Goal: Task Accomplishment & Management: Use online tool/utility

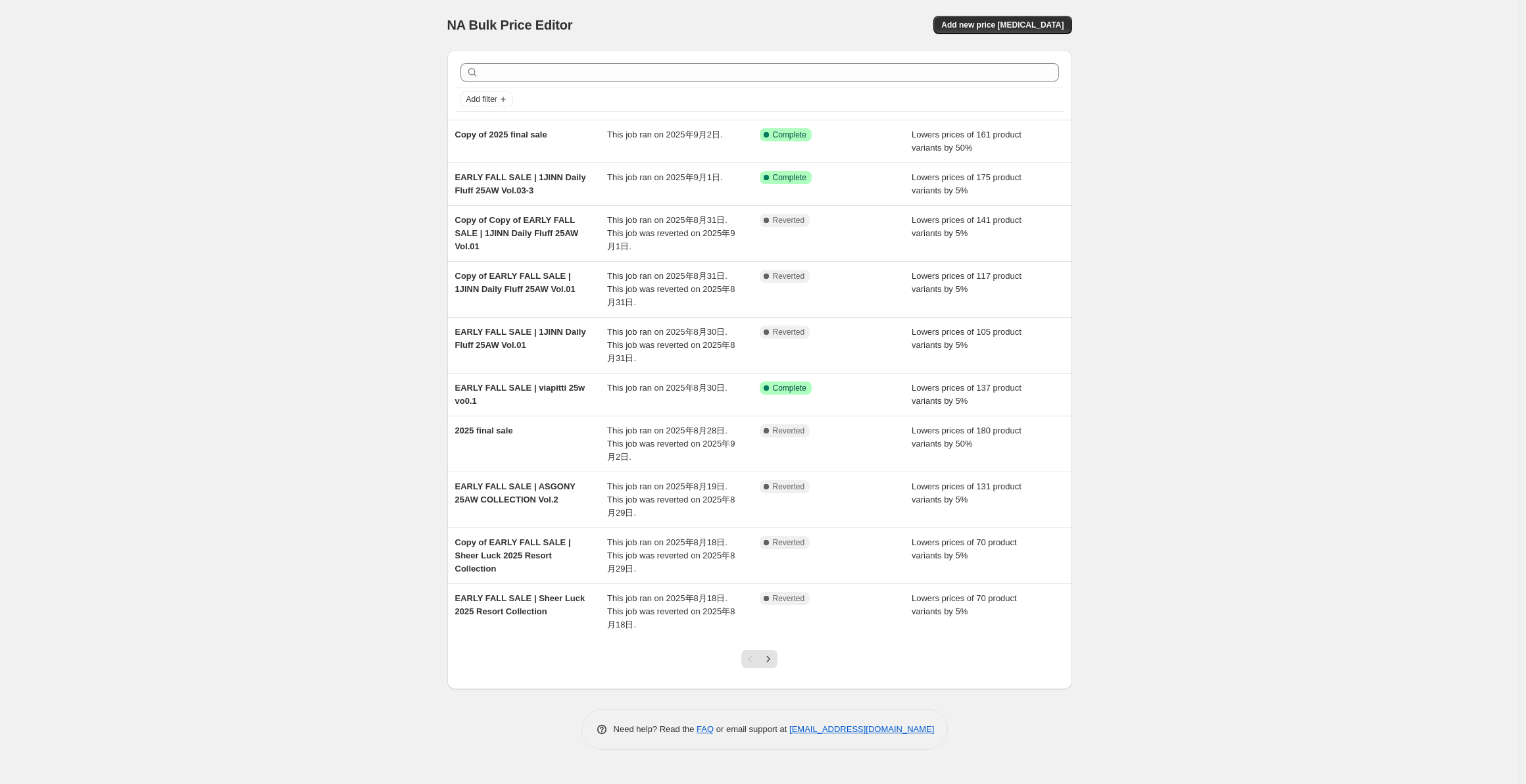
click at [1018, 21] on span "Add new price [MEDICAL_DATA]" at bounding box center [1002, 24] width 123 height 10
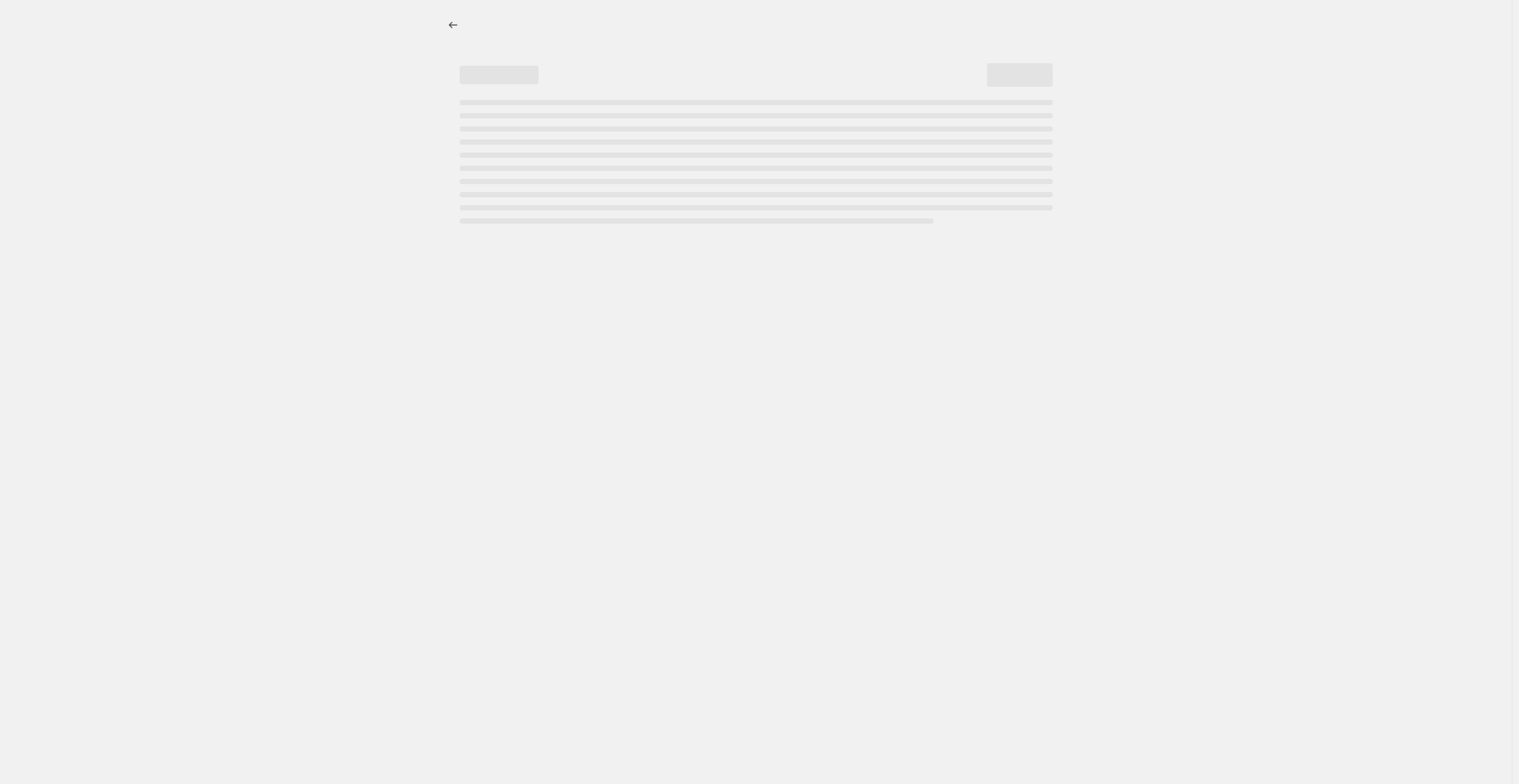
select select "percentage"
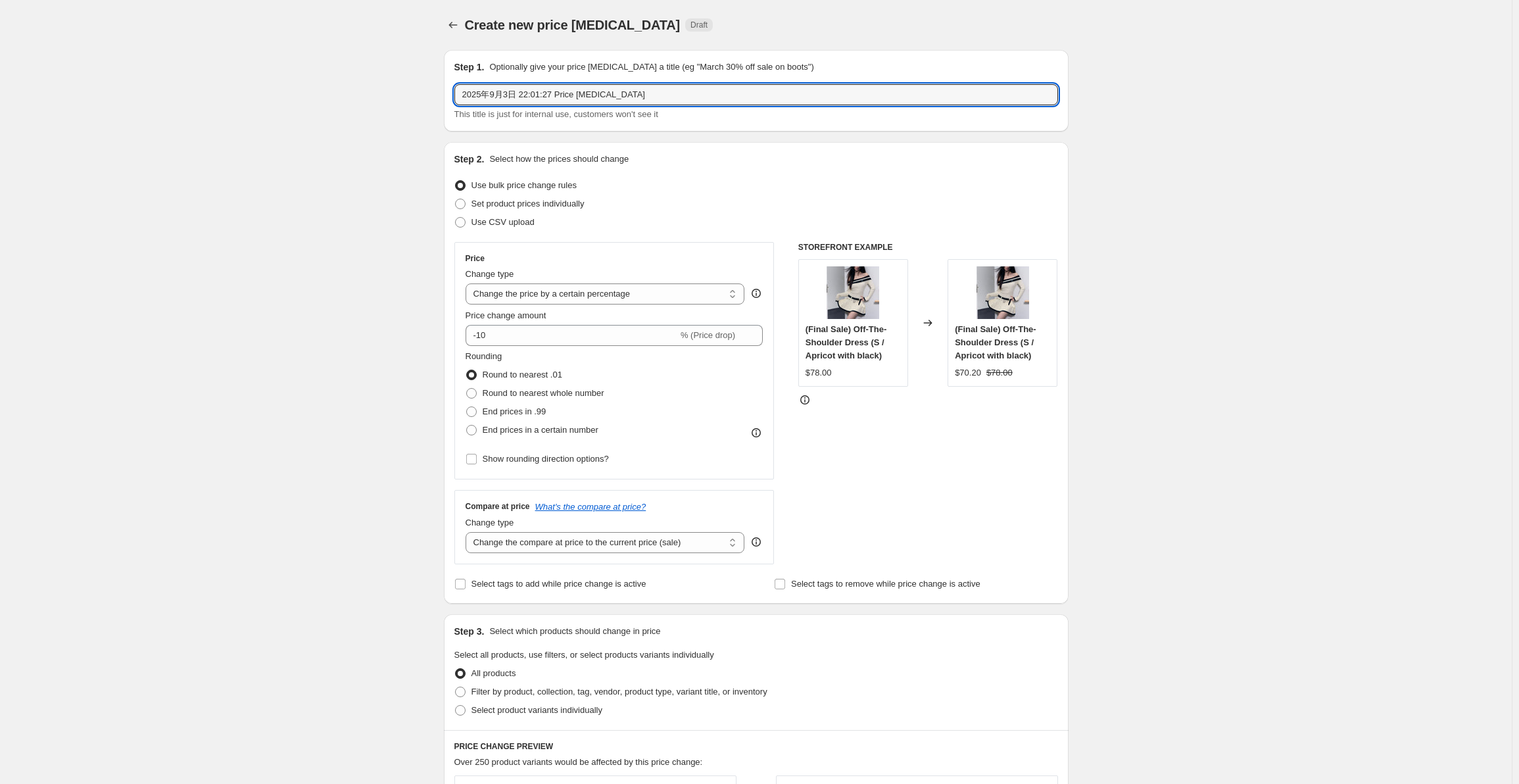
drag, startPoint x: 643, startPoint y: 92, endPoint x: 416, endPoint y: 105, distance: 227.4
click at [416, 105] on div "Create new price change job. This page is ready Create new price change job Dra…" at bounding box center [756, 667] width 1512 height 1335
drag, startPoint x: 467, startPoint y: 92, endPoint x: 441, endPoint y: 92, distance: 26.0
click at [441, 92] on div "Step 1. Optionally give your price change job a title (eg "March 30% off sale o…" at bounding box center [751, 647] width 636 height 1216
type input "somesowe"
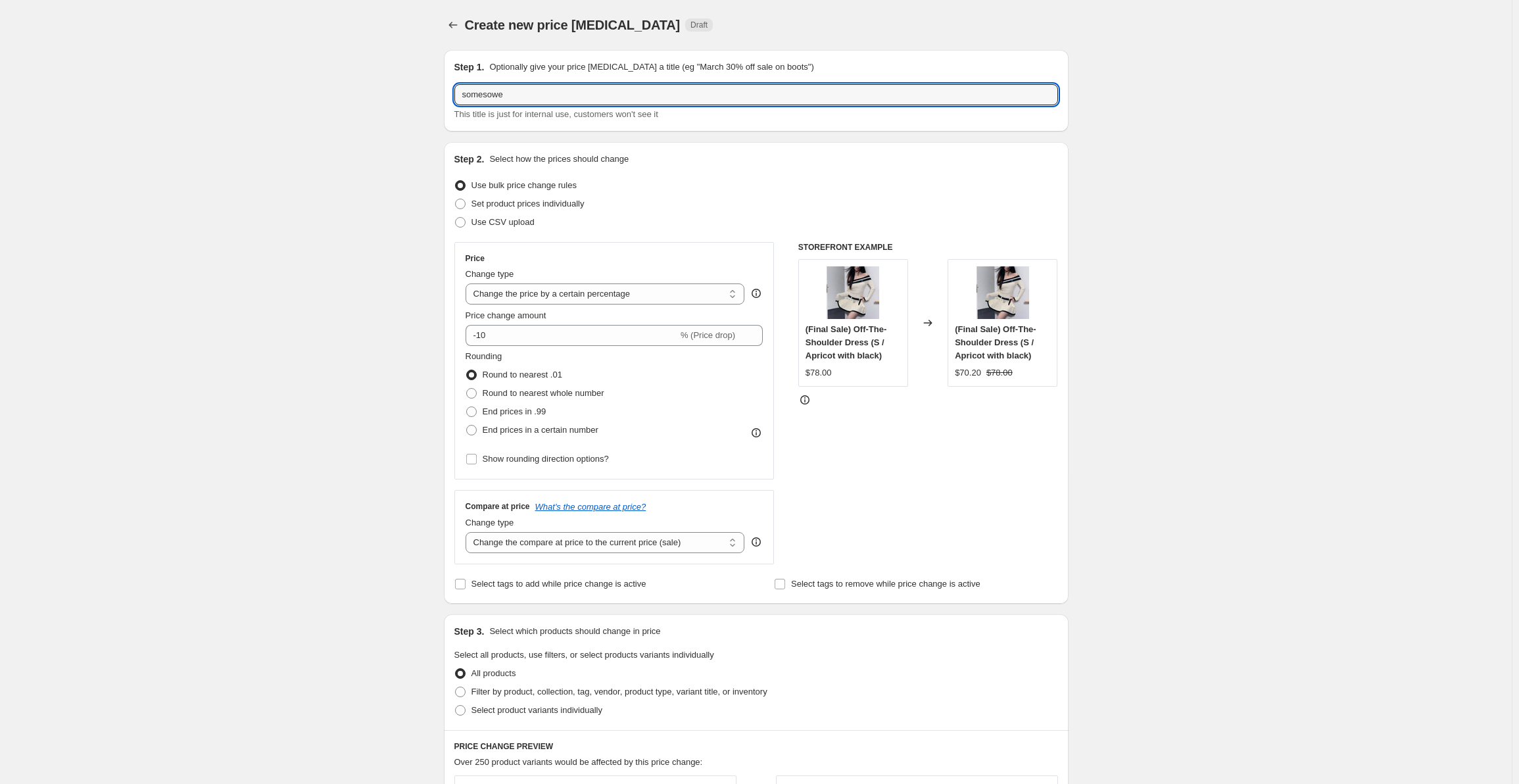
click at [455, 24] on icon "Price change jobs" at bounding box center [453, 24] width 13 height 13
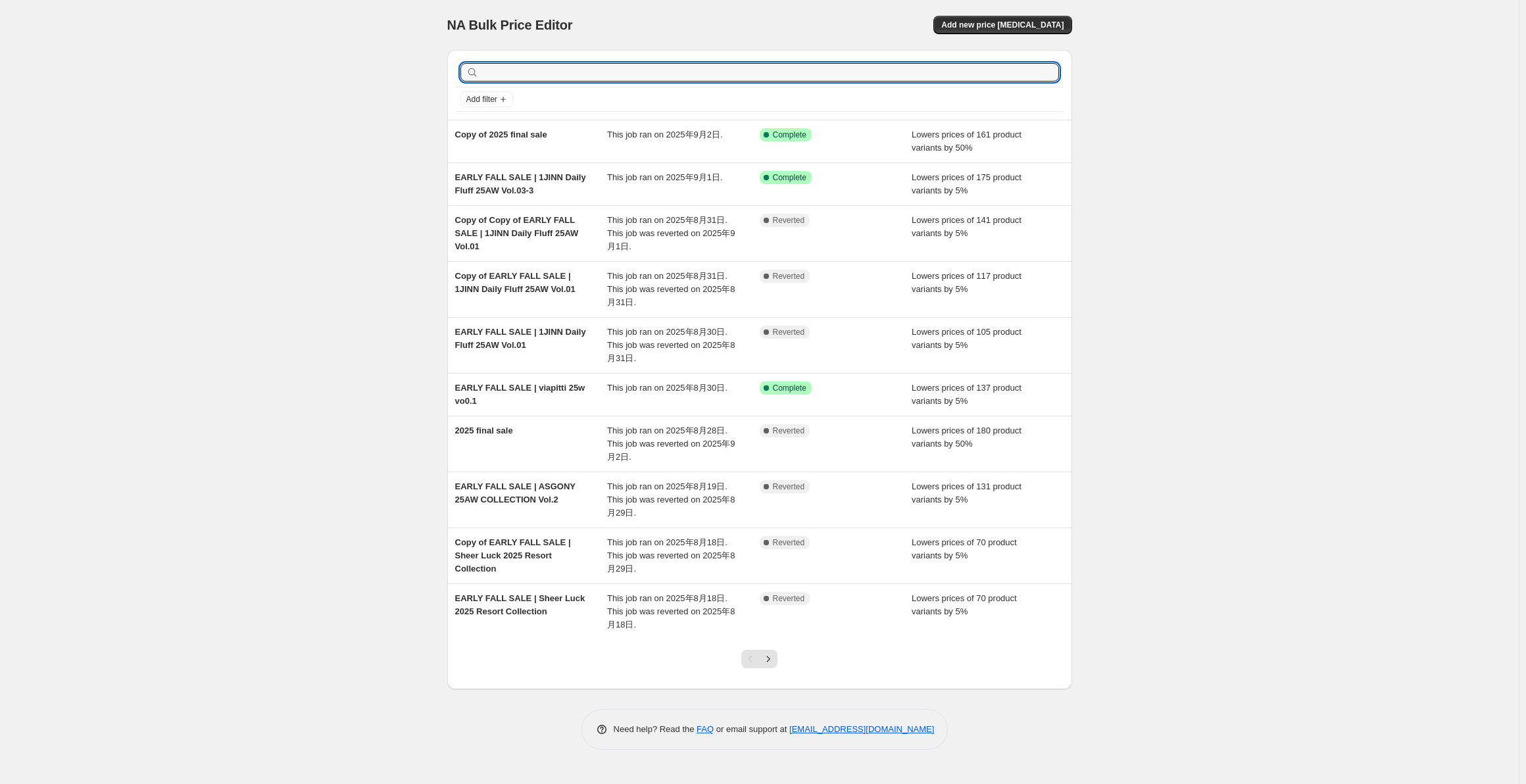
click at [709, 73] on input "text" at bounding box center [770, 72] width 577 height 18
type input "somesowe"
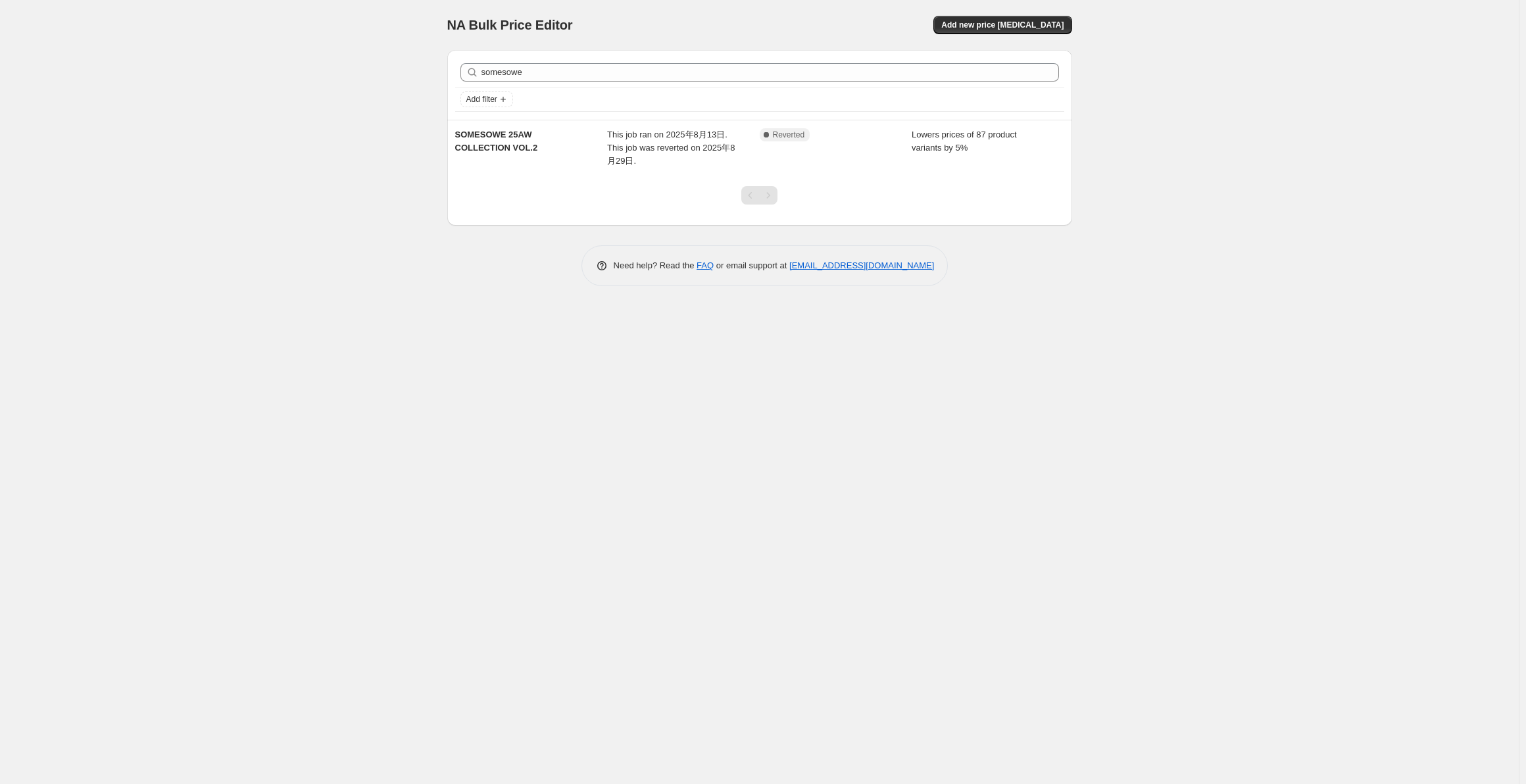
click at [989, 281] on div "Need help? Read the FAQ or email support at [EMAIL_ADDRESS][DOMAIN_NAME]" at bounding box center [765, 266] width 614 height 41
click at [909, 152] on div "Complete Reverted" at bounding box center [836, 148] width 153 height 40
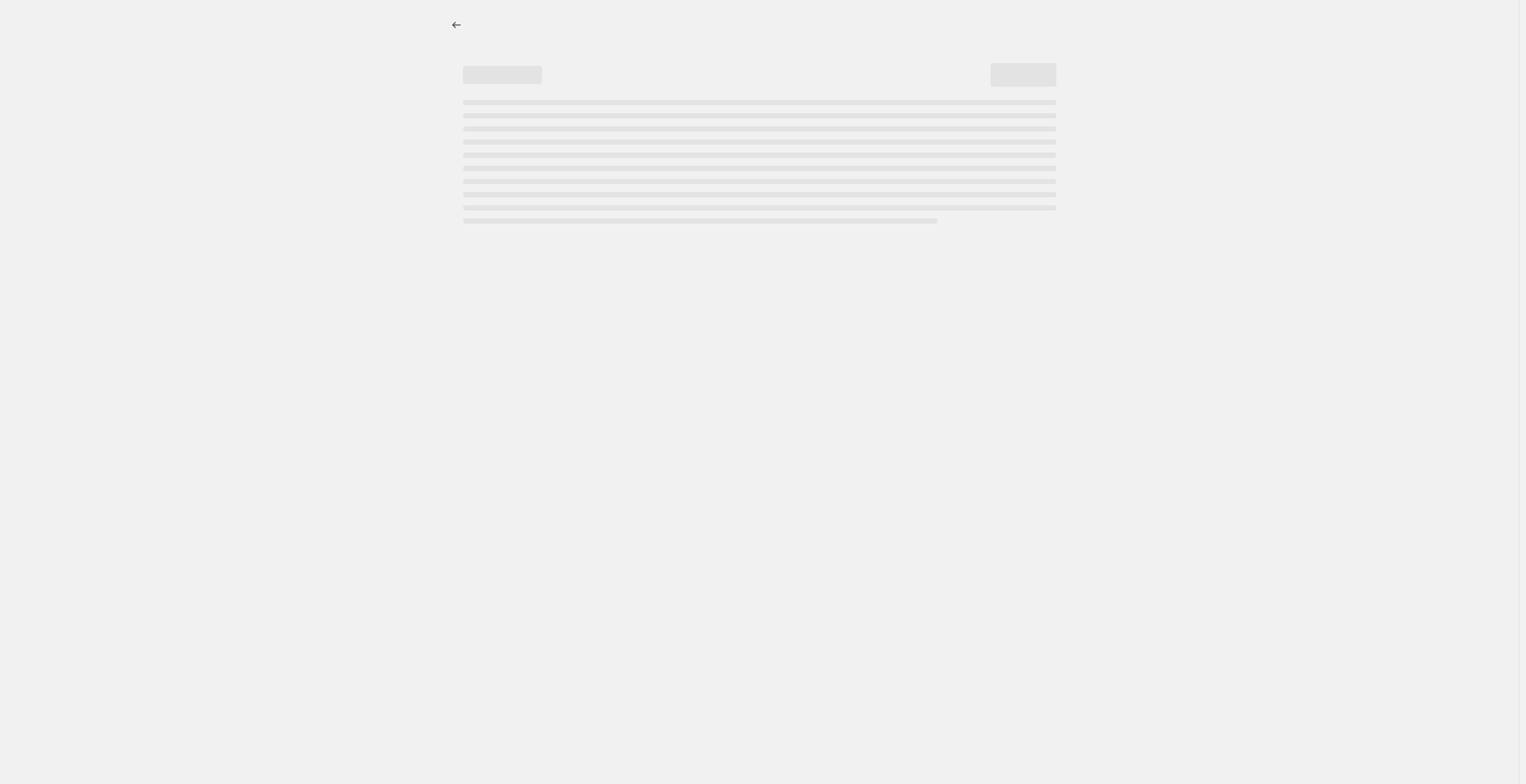
select select "percentage"
select select "collection"
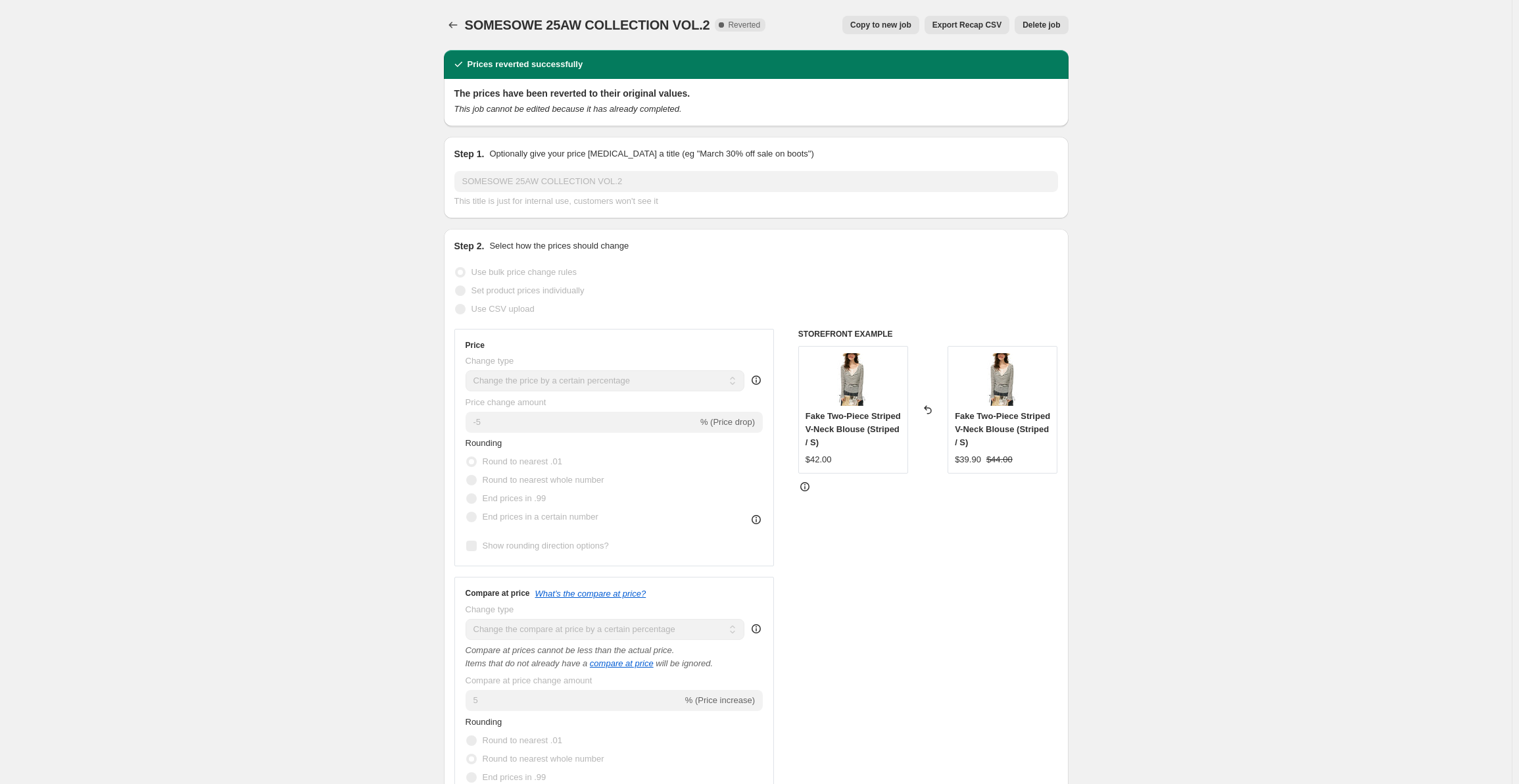
click at [906, 21] on span "Copy to new job" at bounding box center [881, 24] width 61 height 10
select select "percentage"
select select "collection"
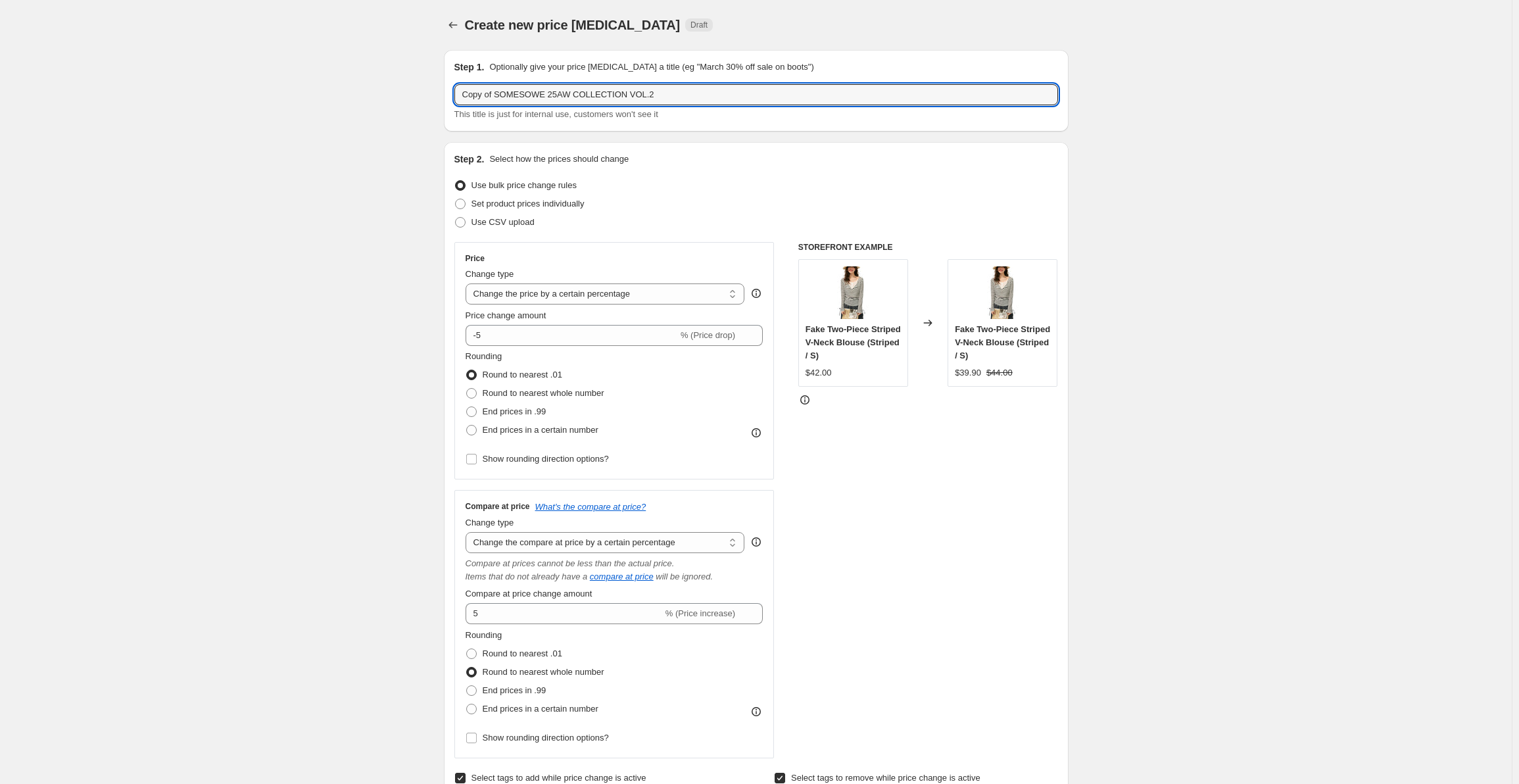
drag, startPoint x: 678, startPoint y: 89, endPoint x: 511, endPoint y: 92, distance: 167.0
click at [464, 92] on input "Copy of SOMESOWE 25AW COLLECTION VOL.2" at bounding box center [757, 94] width 604 height 21
click at [520, 92] on input "Copy of SOMESOWE 25AW COLLECTION VOL.2" at bounding box center [757, 94] width 604 height 21
drag, startPoint x: 497, startPoint y: 96, endPoint x: 413, endPoint y: 92, distance: 84.1
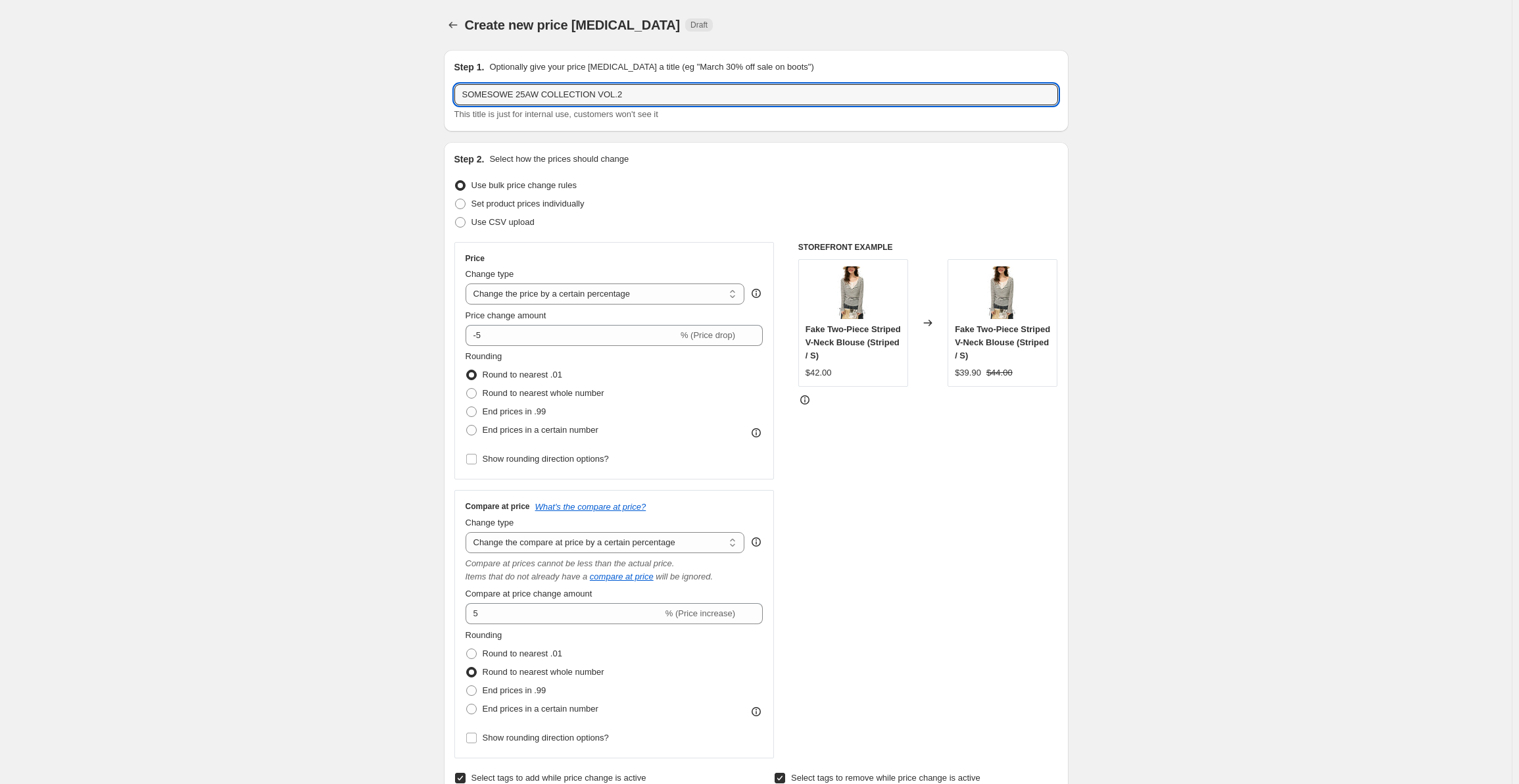
drag, startPoint x: 591, startPoint y: 92, endPoint x: 686, endPoint y: 96, distance: 95.1
click at [686, 96] on input "SOMESOWE 25AW COLLECTION VOL.2" at bounding box center [757, 94] width 604 height 21
type input "SOMESOWE 25AW COLLECTION 9.3"
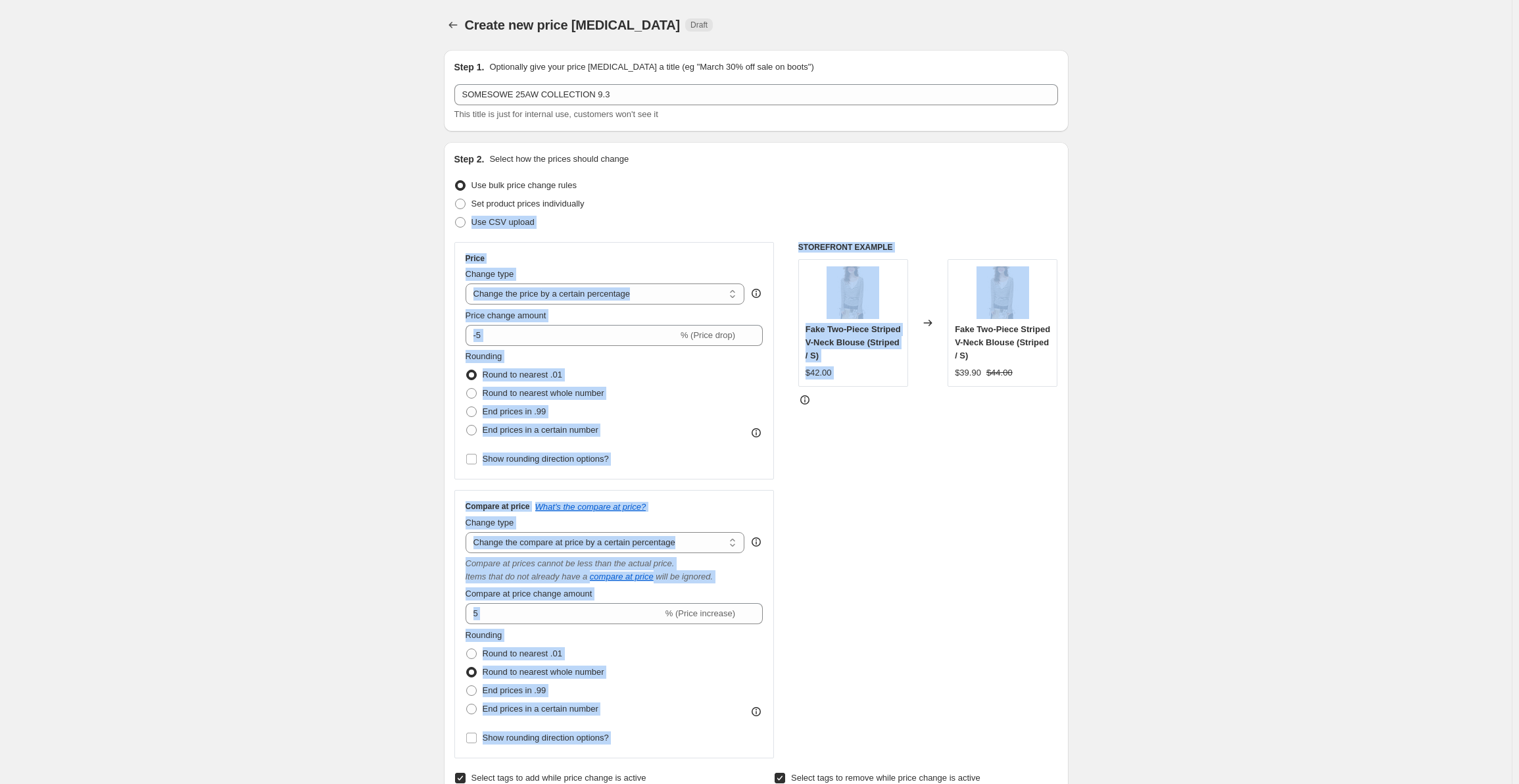
drag, startPoint x: 1517, startPoint y: 196, endPoint x: 1515, endPoint y: 281, distance: 85.0
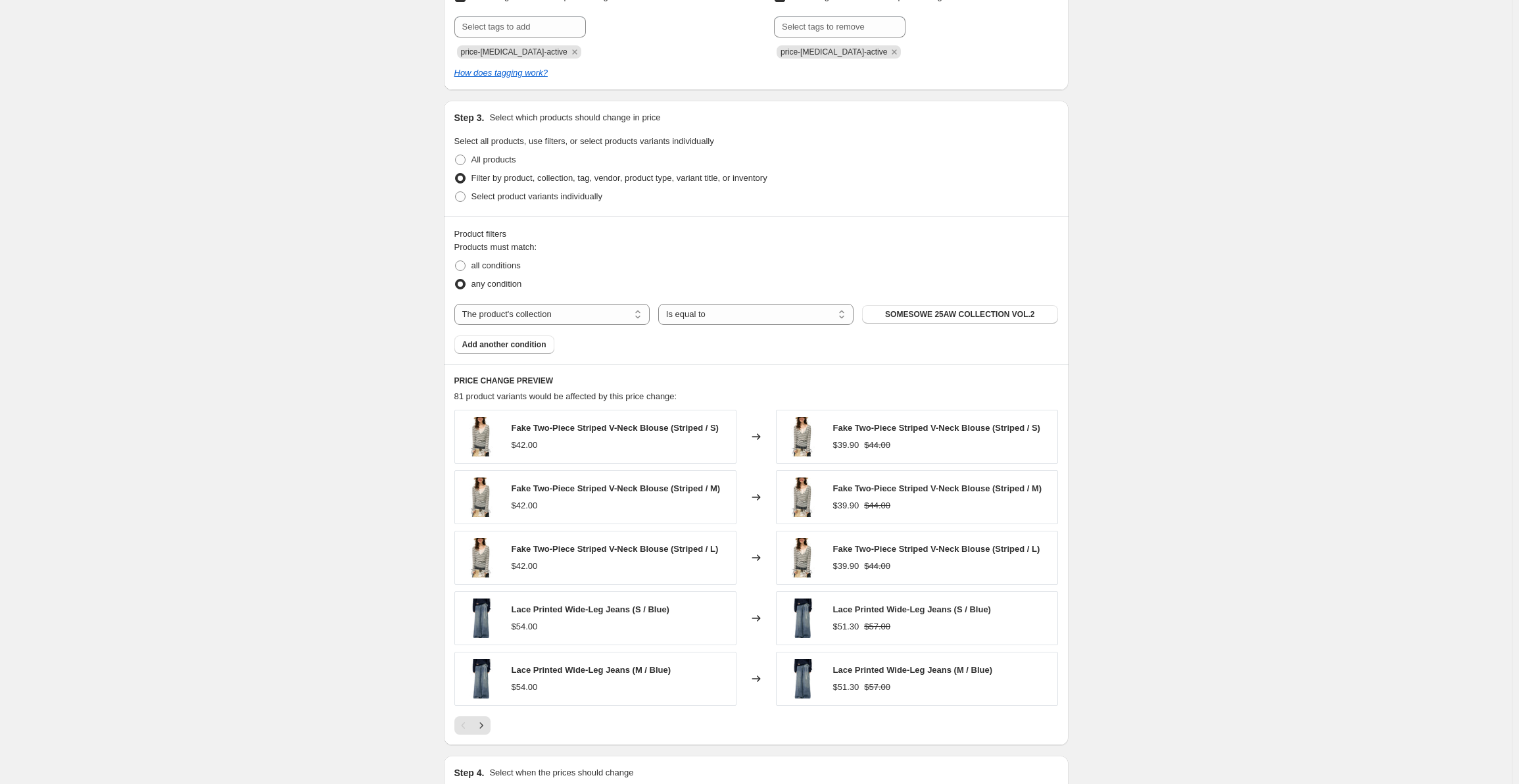
scroll to position [782, 0]
click at [992, 312] on span "SOMESOWE 25AW COLLECTION VOL.2" at bounding box center [960, 312] width 149 height 10
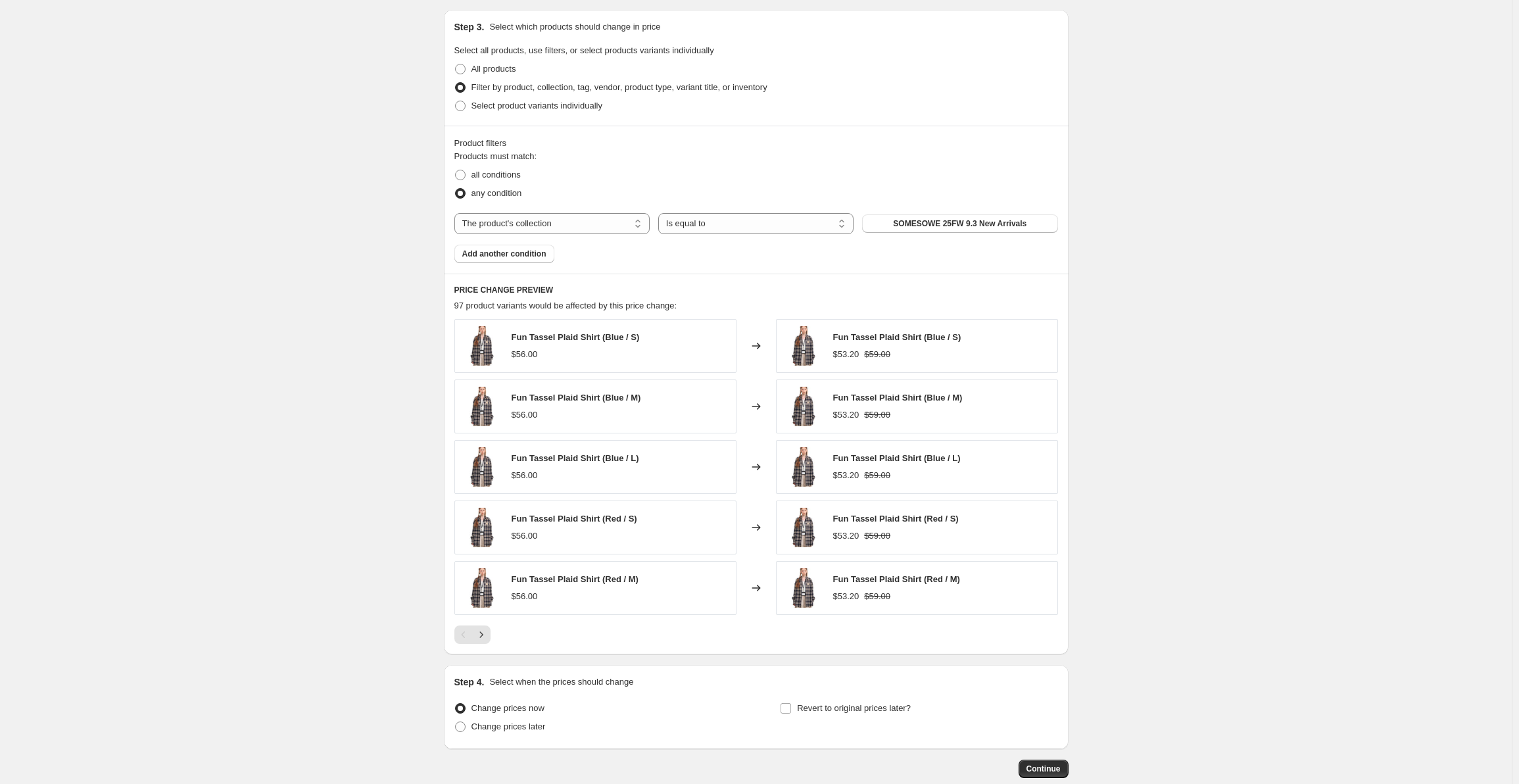
scroll to position [947, 0]
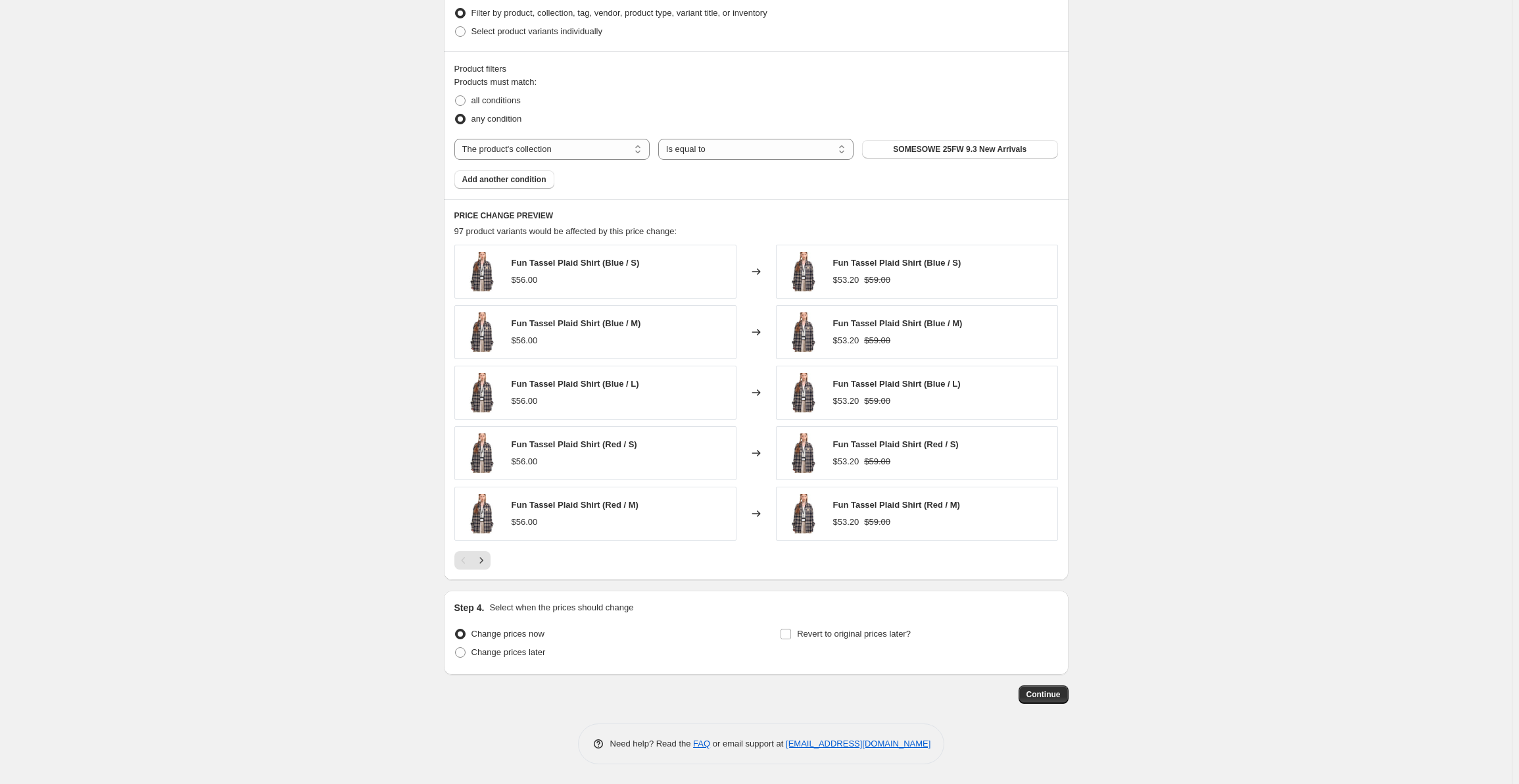
click at [1052, 693] on span "Continue" at bounding box center [1043, 694] width 34 height 10
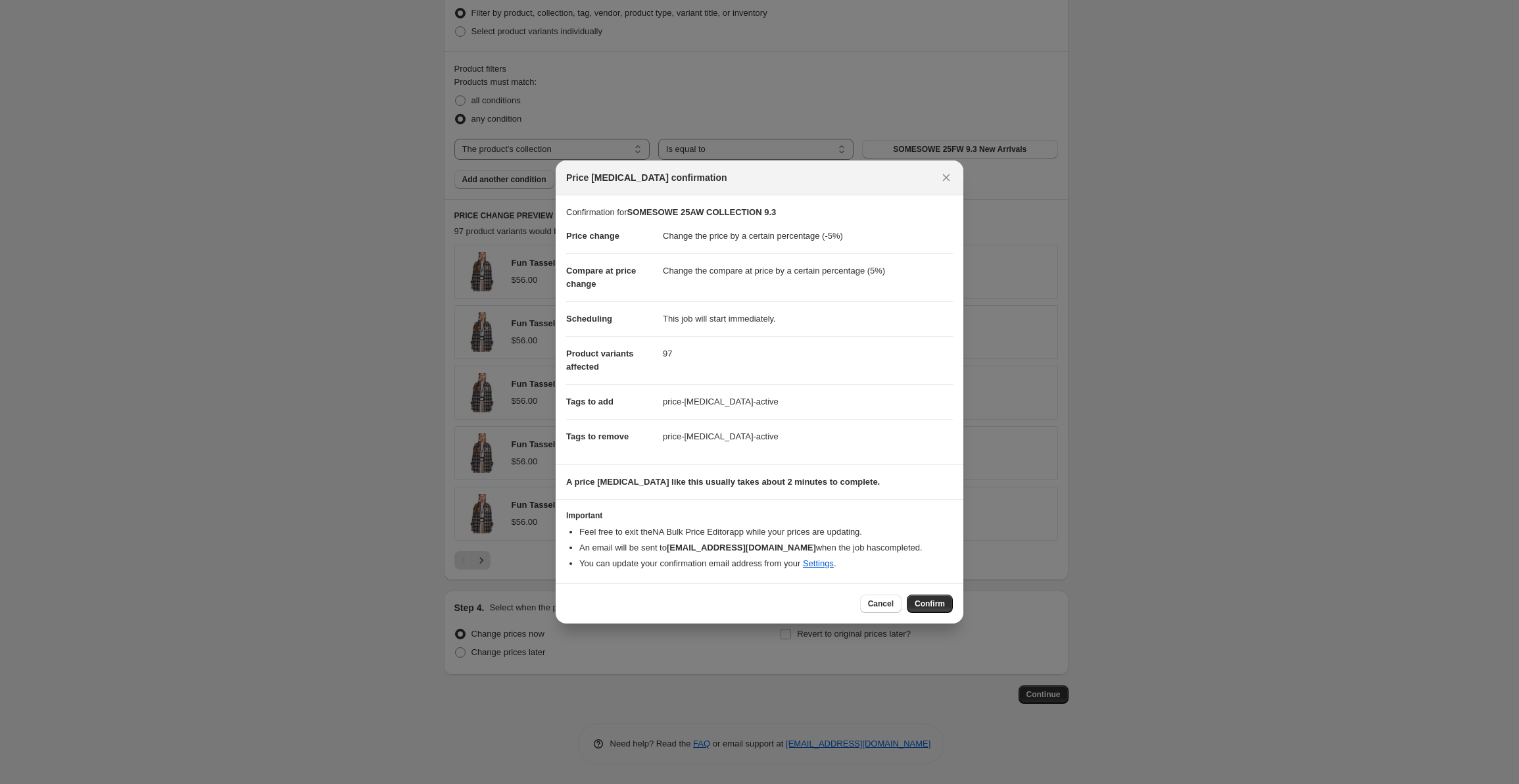
click at [917, 597] on button "Confirm" at bounding box center [930, 603] width 46 height 18
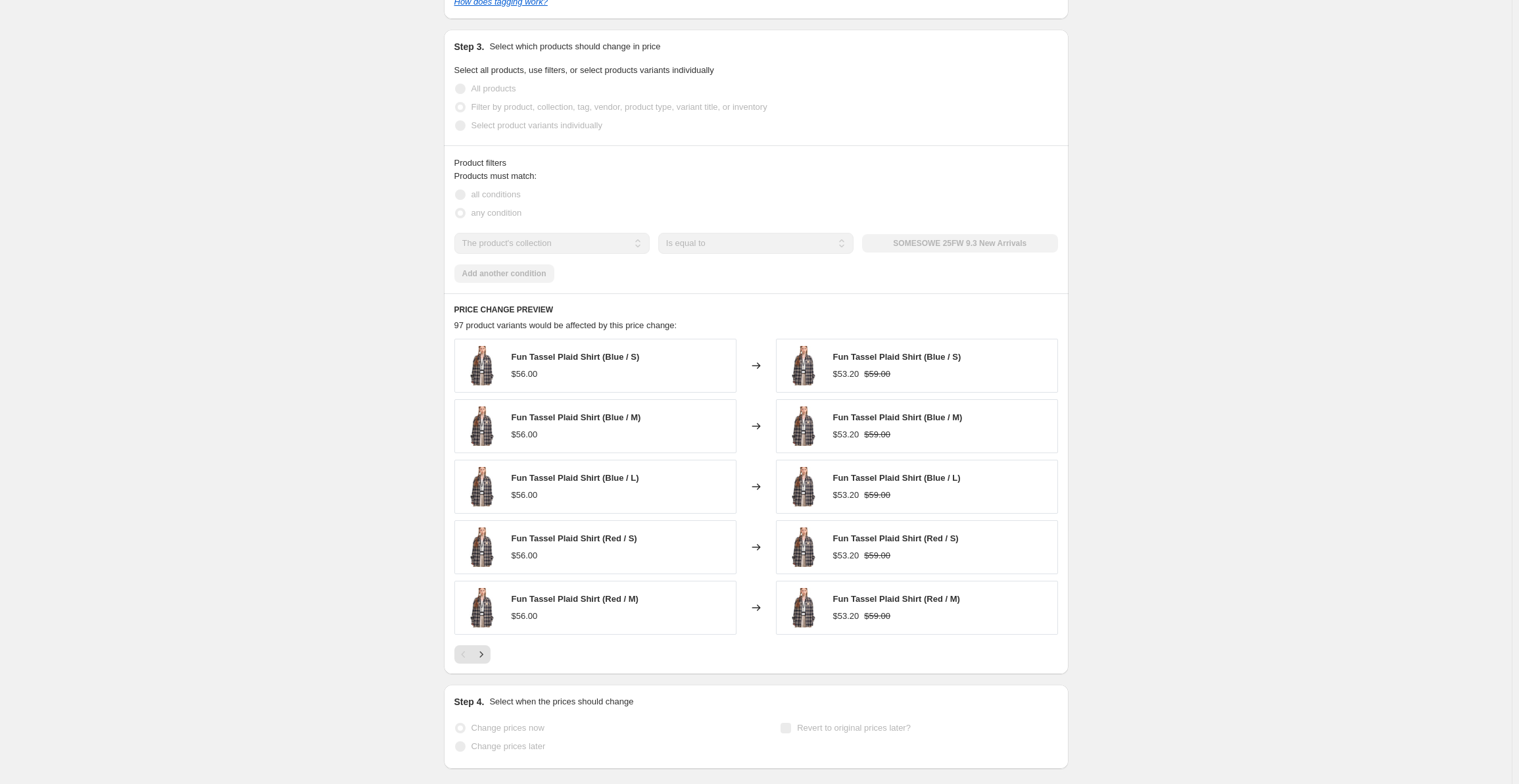
scroll to position [981, 0]
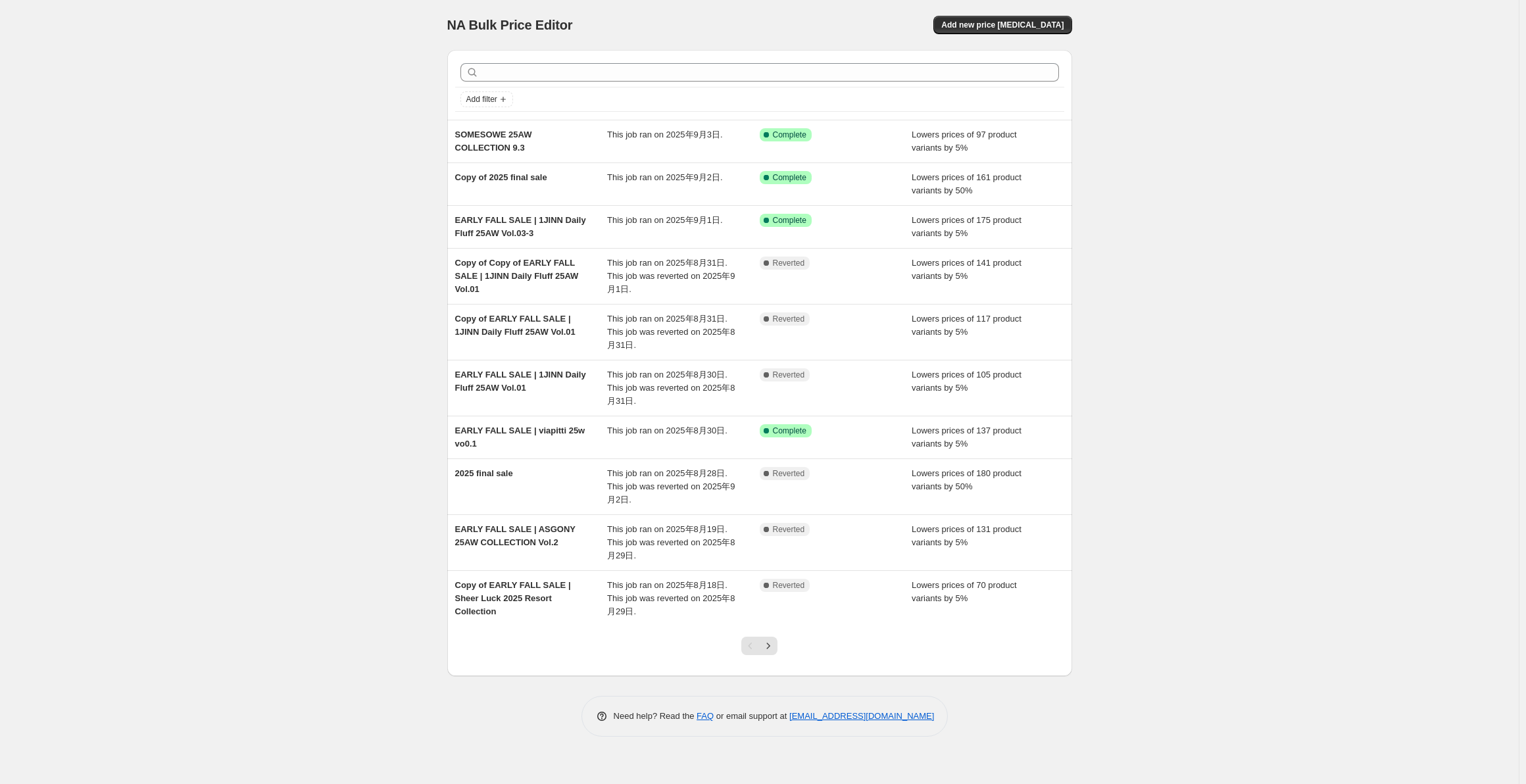
click at [990, 141] on div "Lowers prices of 97 product variants by 5%" at bounding box center [988, 141] width 153 height 26
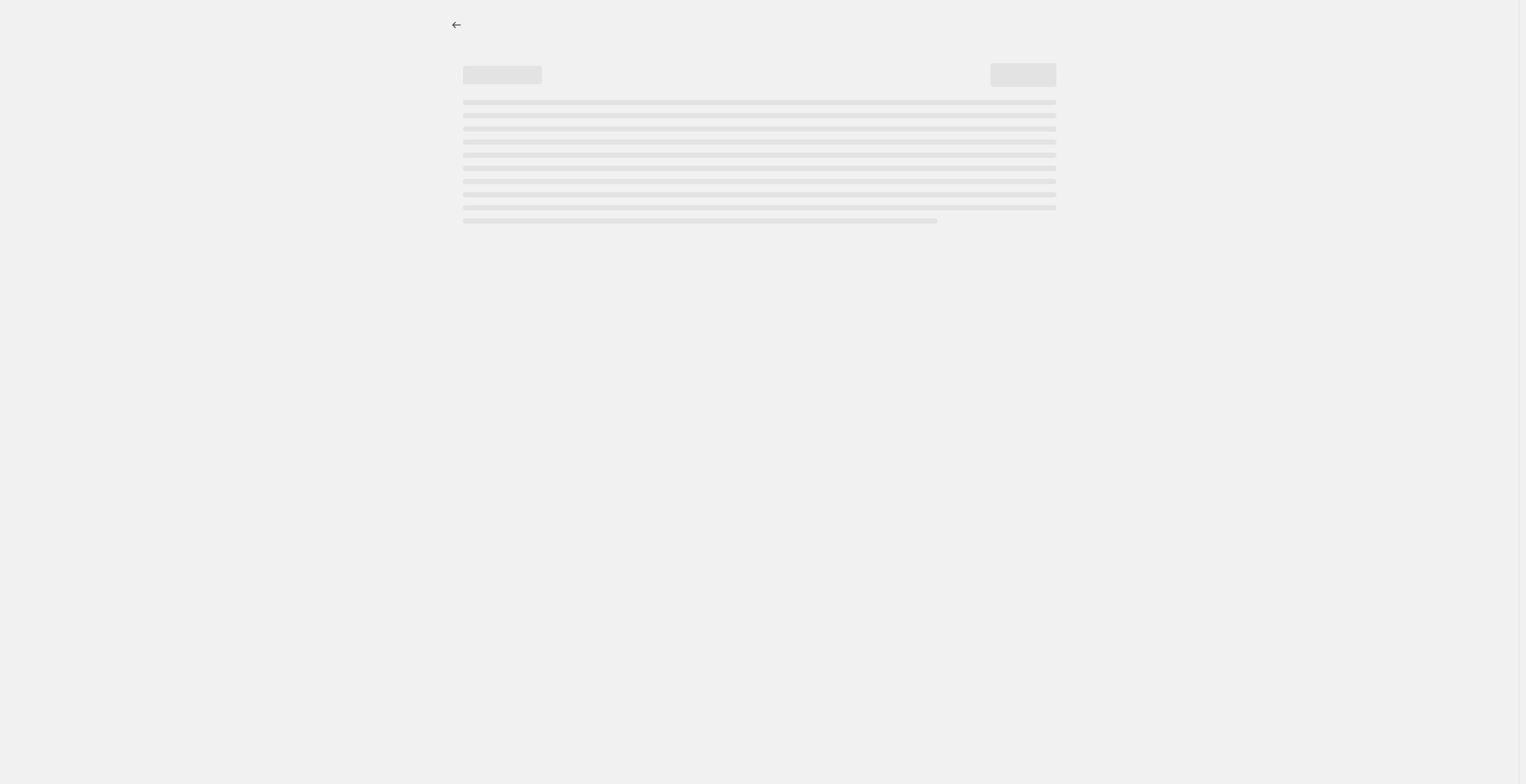
select select "percentage"
select select "collection"
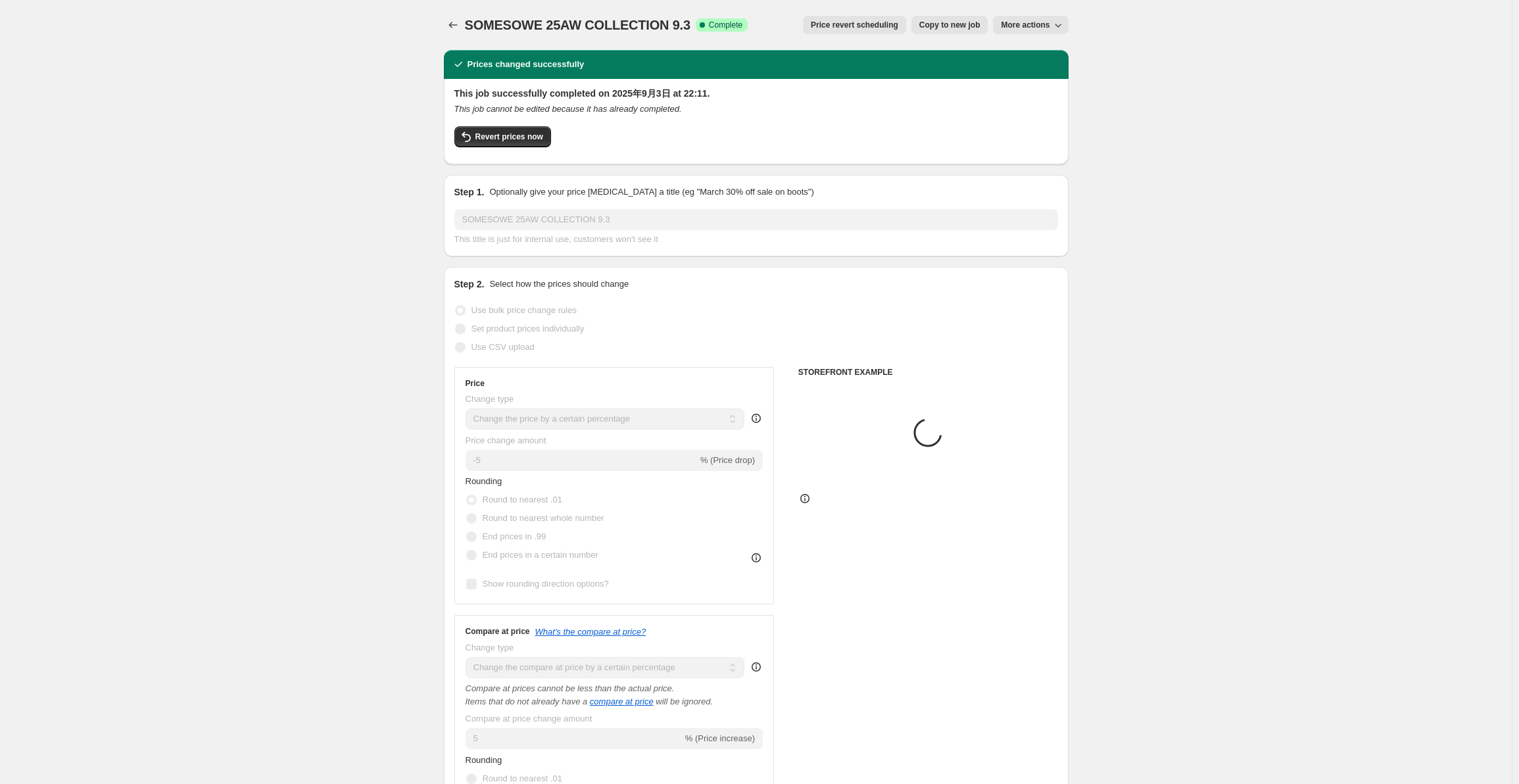
click at [1033, 28] on span "More actions" at bounding box center [1026, 24] width 49 height 10
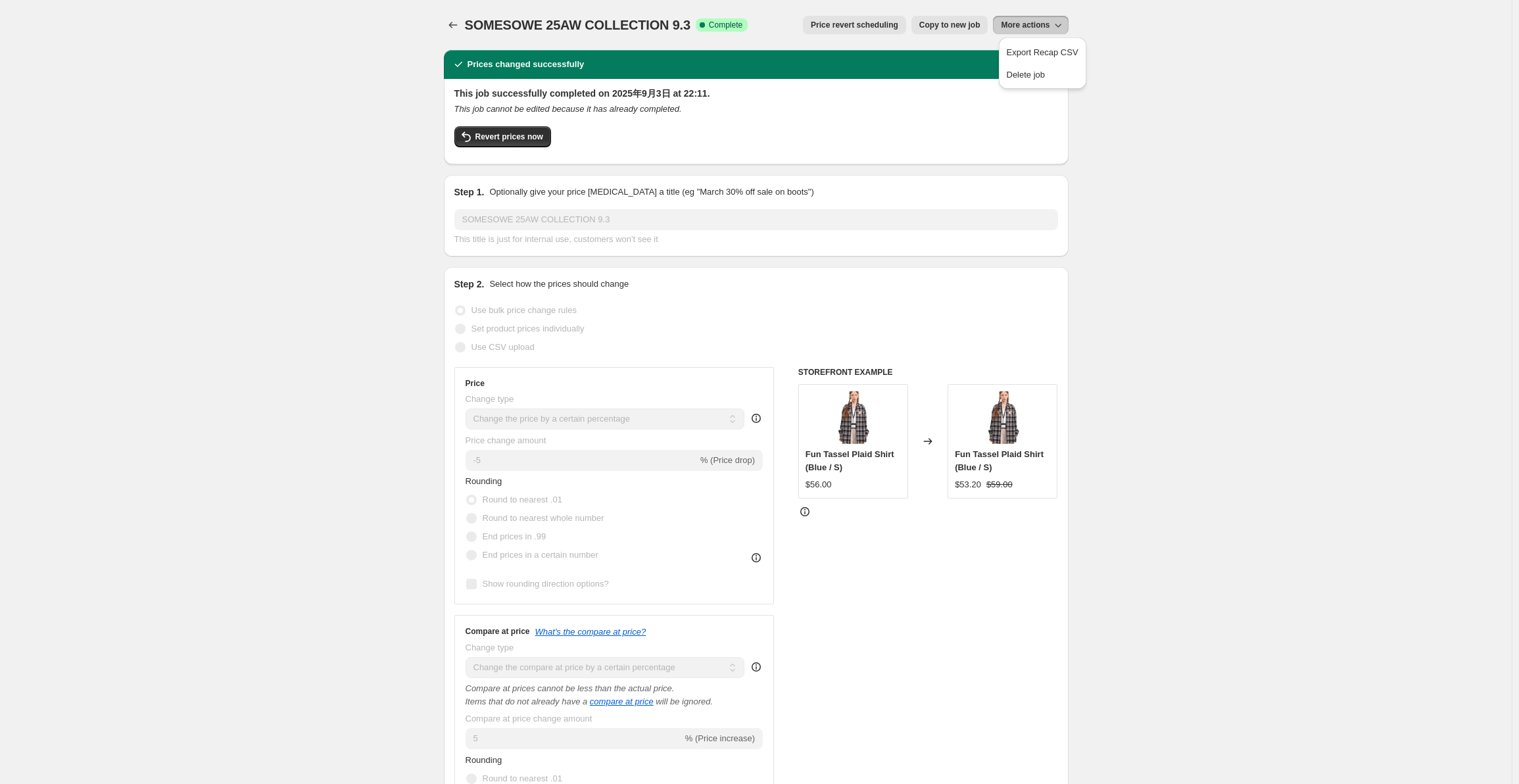
click at [935, 24] on span "Copy to new job" at bounding box center [950, 24] width 61 height 10
select select "percentage"
select select "collection"
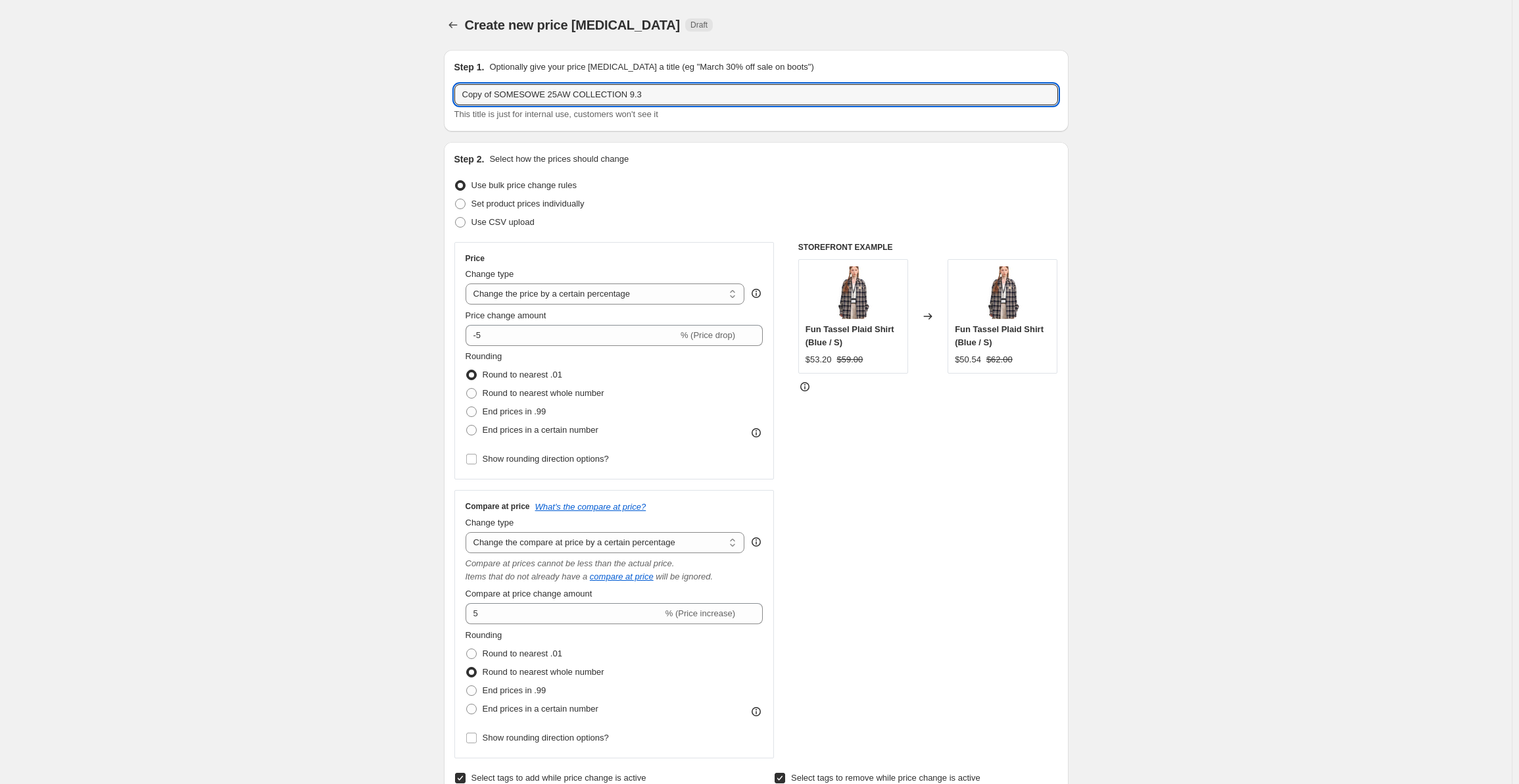
drag, startPoint x: 546, startPoint y: 96, endPoint x: 400, endPoint y: 89, distance: 146.2
drag, startPoint x: 632, startPoint y: 100, endPoint x: 566, endPoint y: 102, distance: 66.0
click at [566, 102] on input "NAWS 25AW COLLECTION 9.3" at bounding box center [757, 94] width 604 height 21
click at [597, 96] on input "NAWS 25AW COLLECTION" at bounding box center [757, 94] width 604 height 21
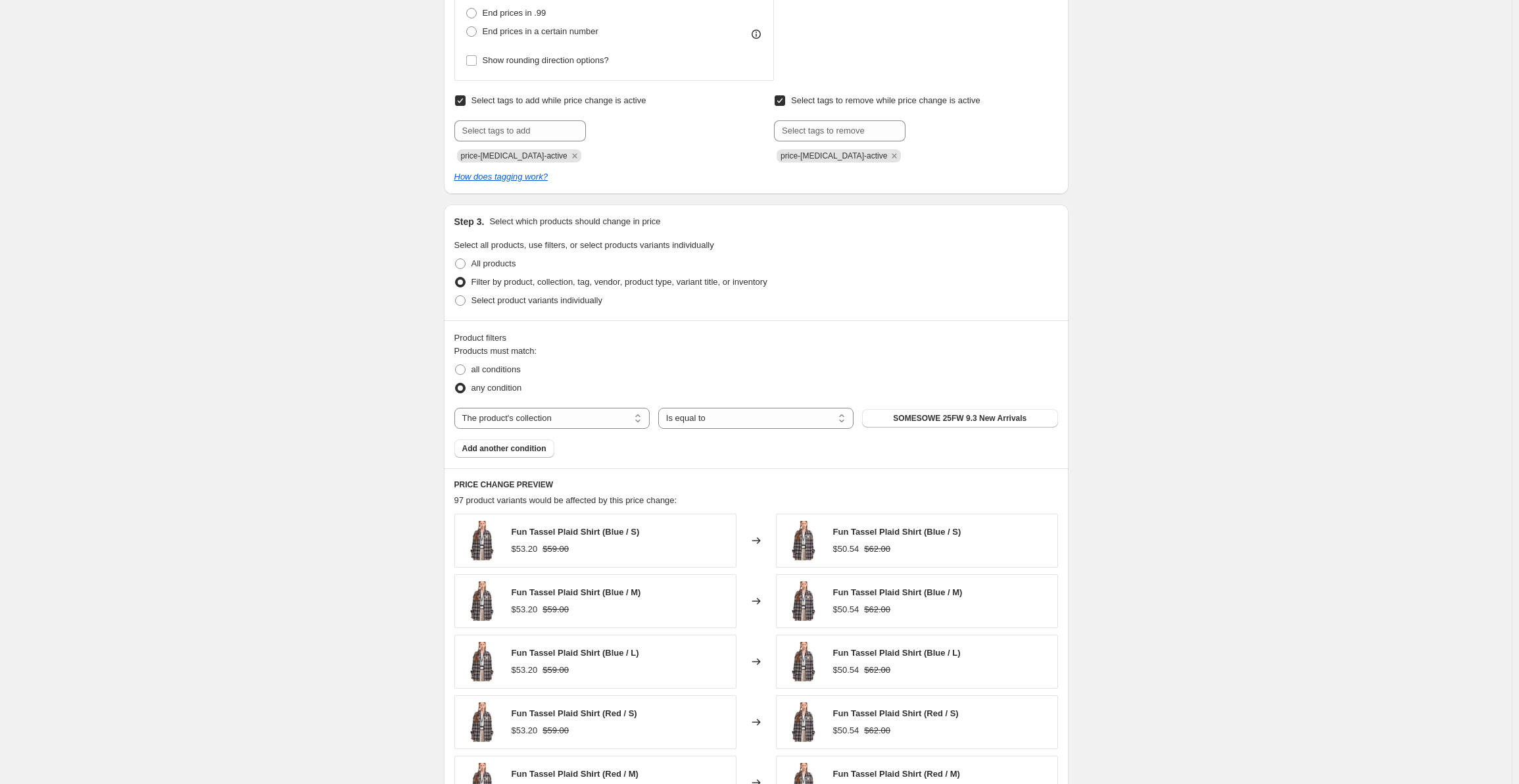
scroll to position [682, 0]
type input "NAWS 25AW COLLECTION 质感"
click at [960, 415] on span "SOMESOWE 25FW 9.3 New Arrivals" at bounding box center [960, 413] width 134 height 10
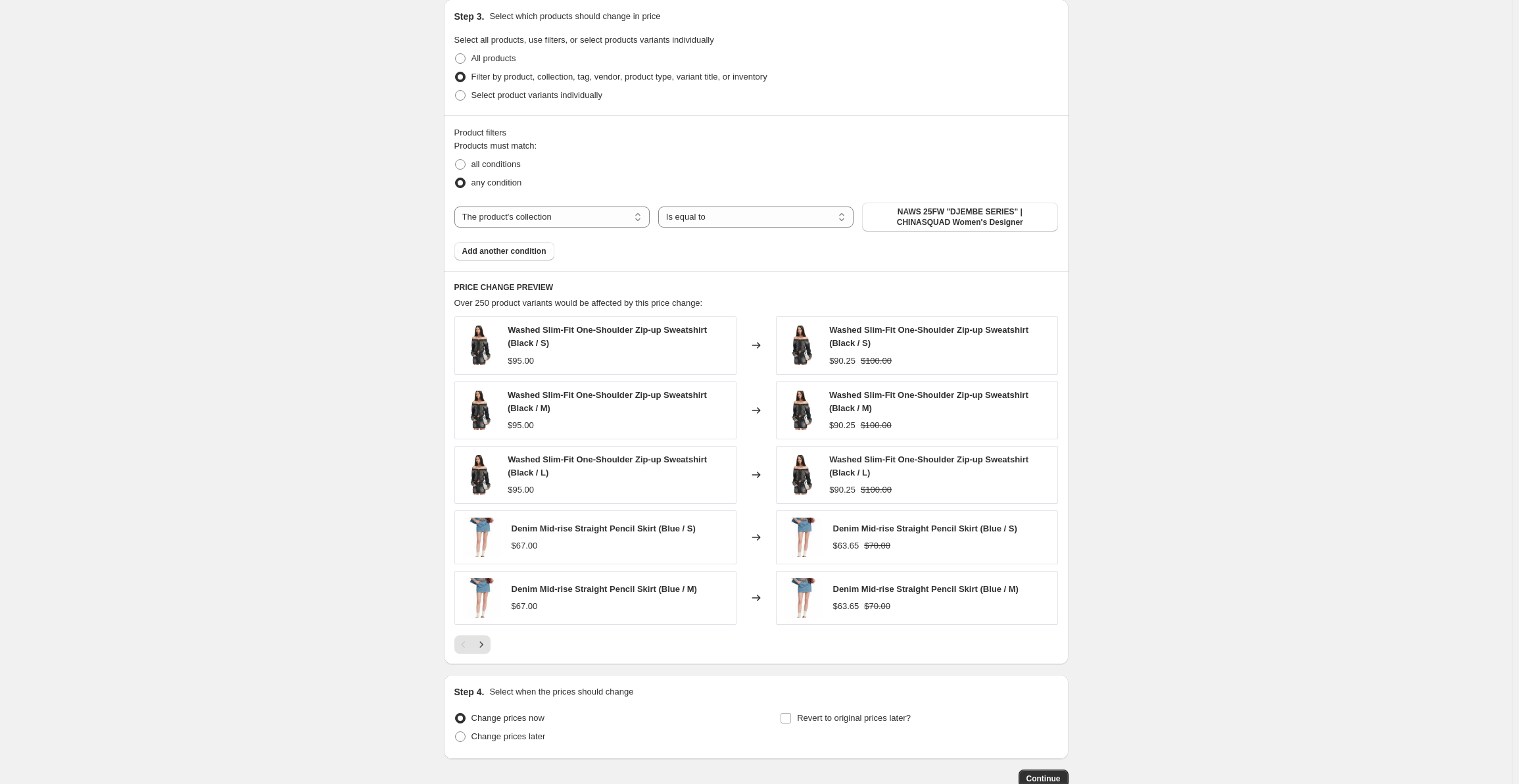
scroll to position [967, 0]
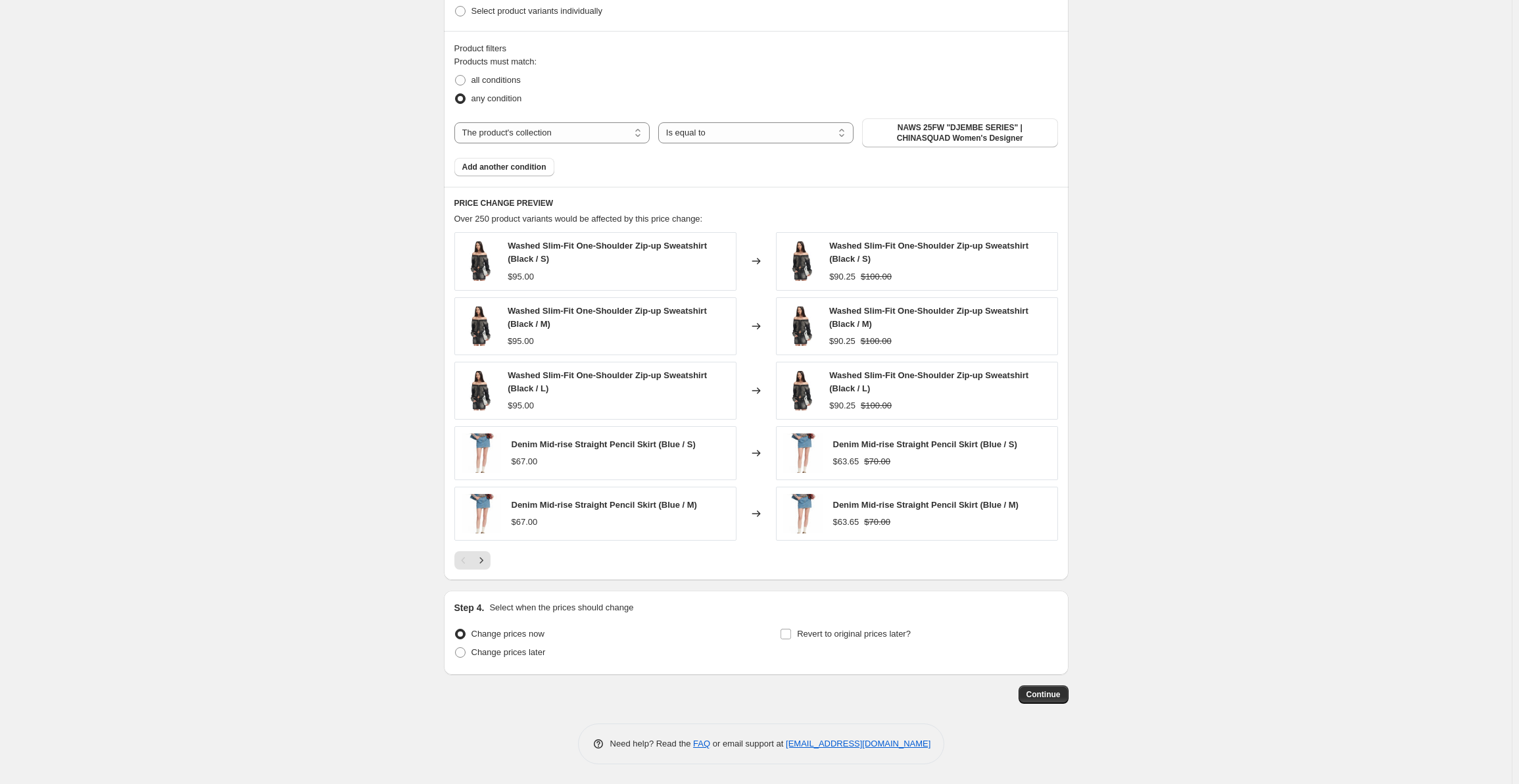
click at [1060, 693] on span "Continue" at bounding box center [1043, 694] width 34 height 10
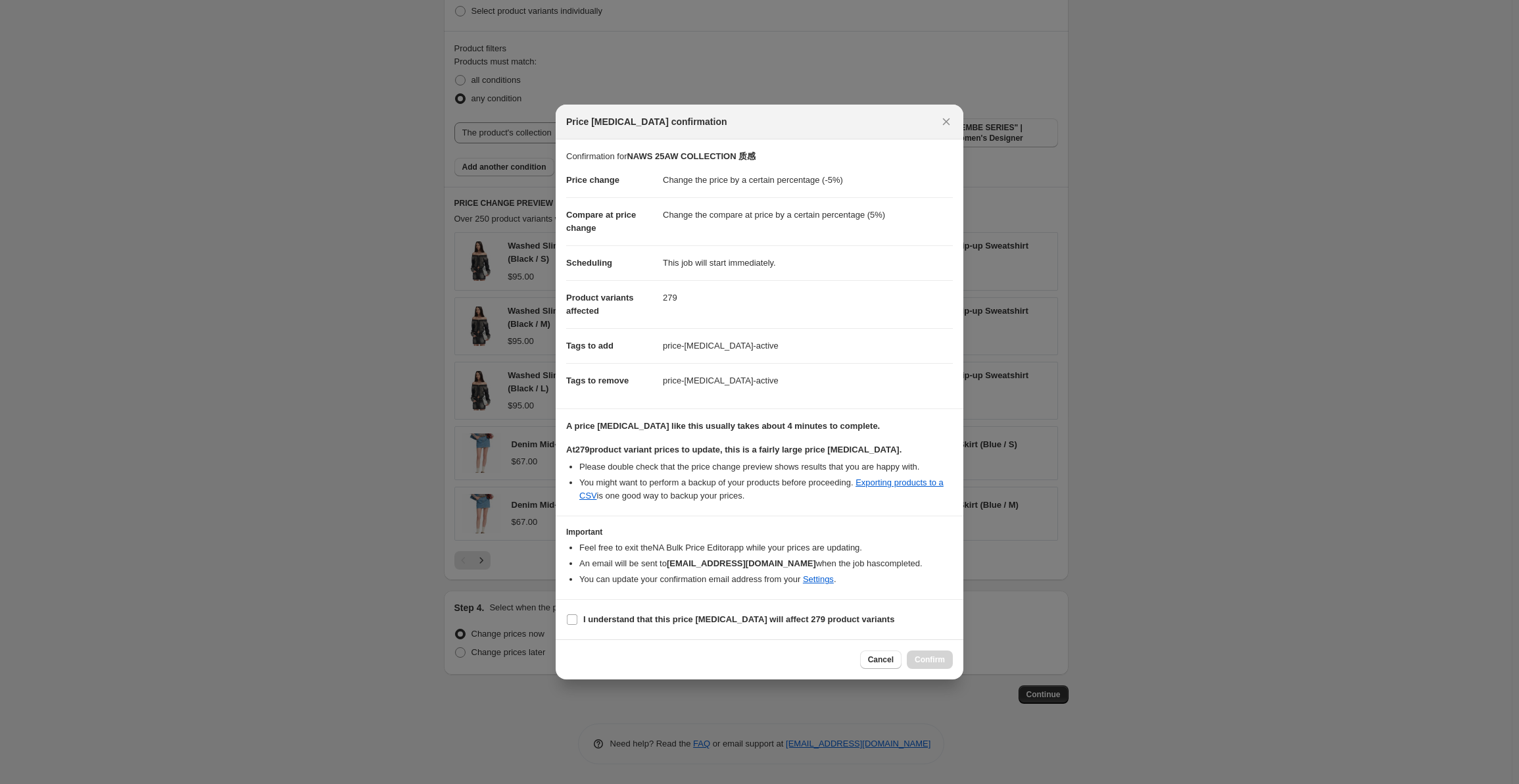
click at [597, 628] on label "I understand that this price change job will affect 279 product variants" at bounding box center [730, 619] width 328 height 18
click at [577, 624] on input "I understand that this price change job will affect 279 product variants" at bounding box center [572, 619] width 10 height 10
checkbox input "true"
click at [919, 651] on button "Confirm" at bounding box center [930, 659] width 46 height 18
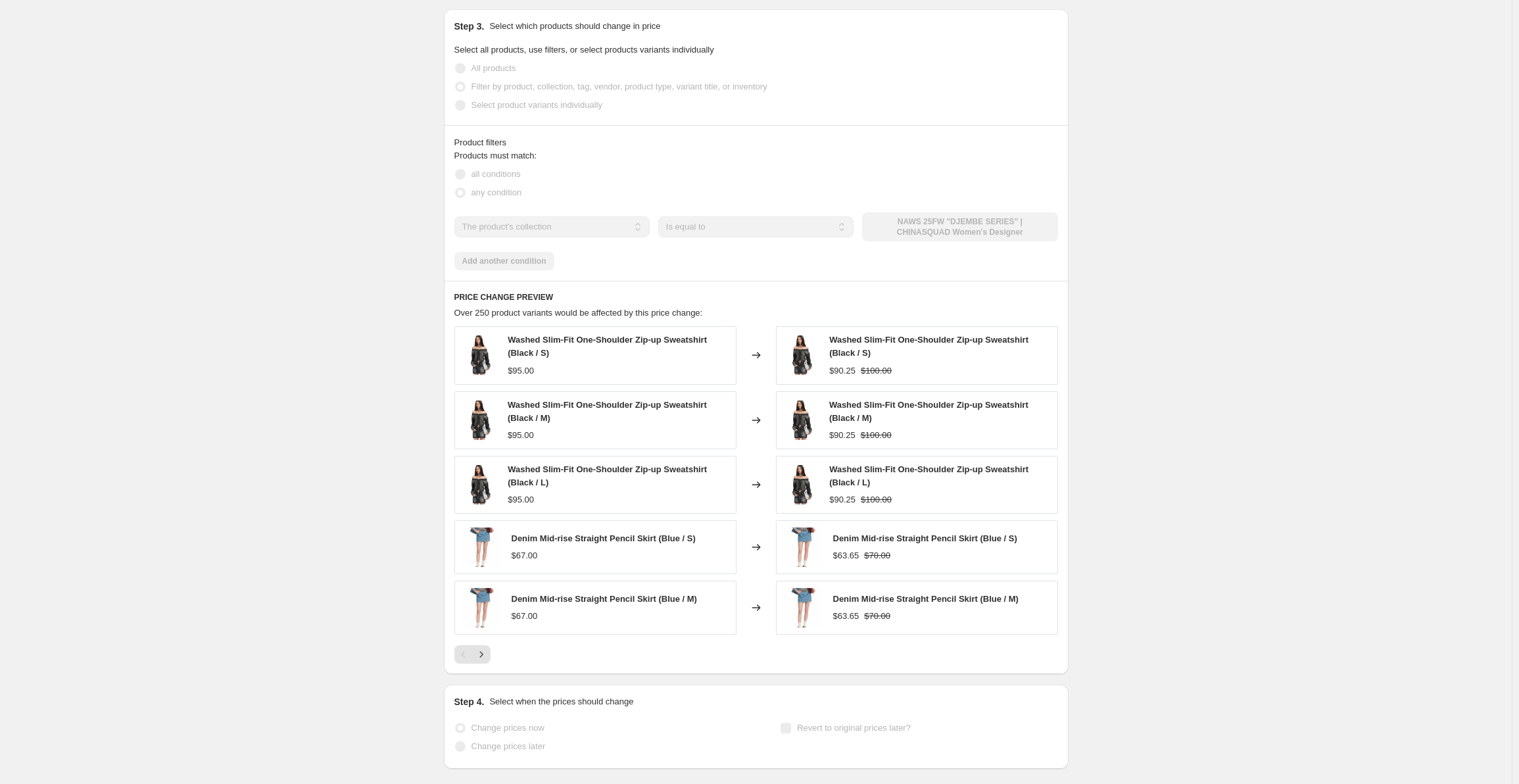
scroll to position [1001, 0]
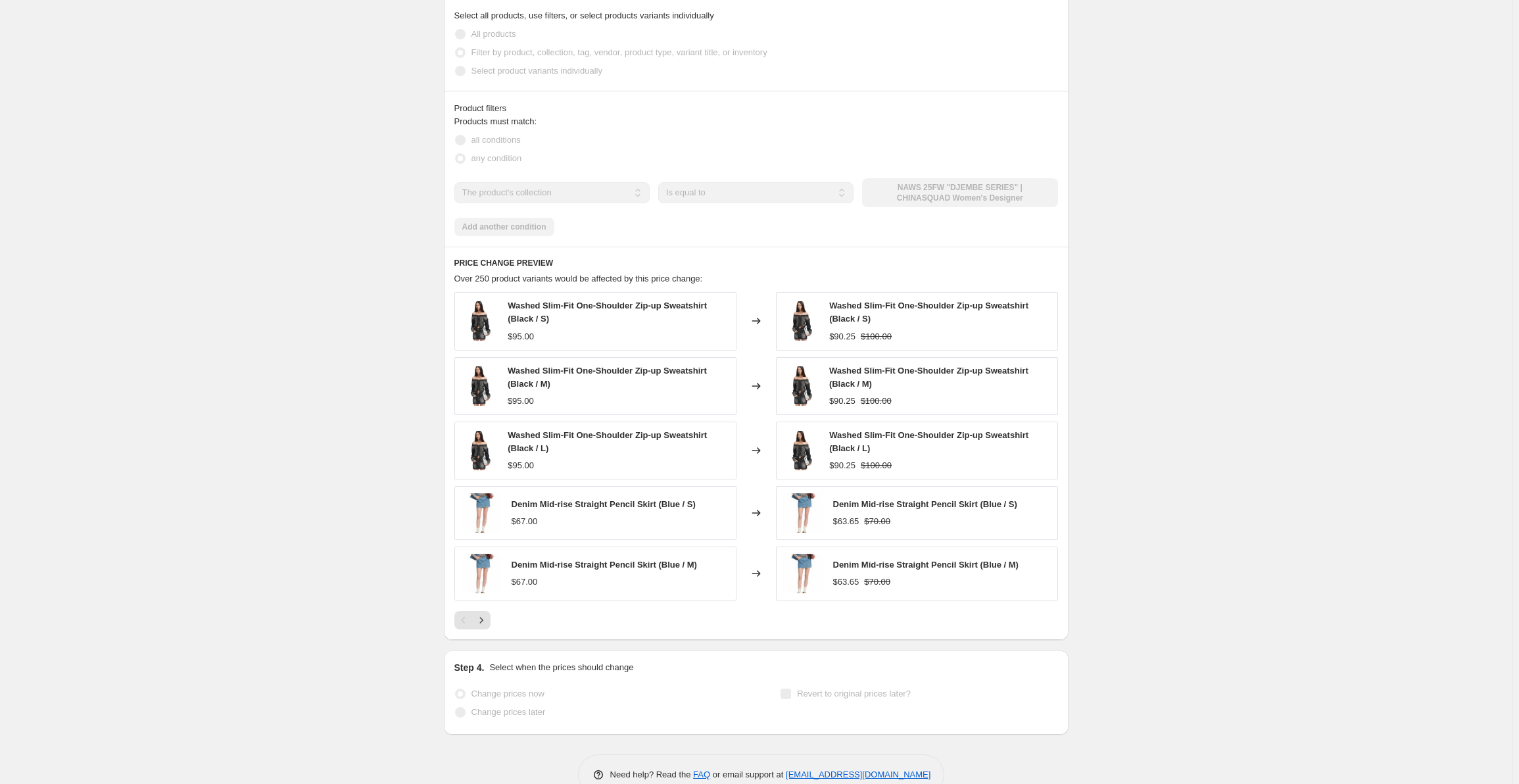
select select "percentage"
select select "collection"
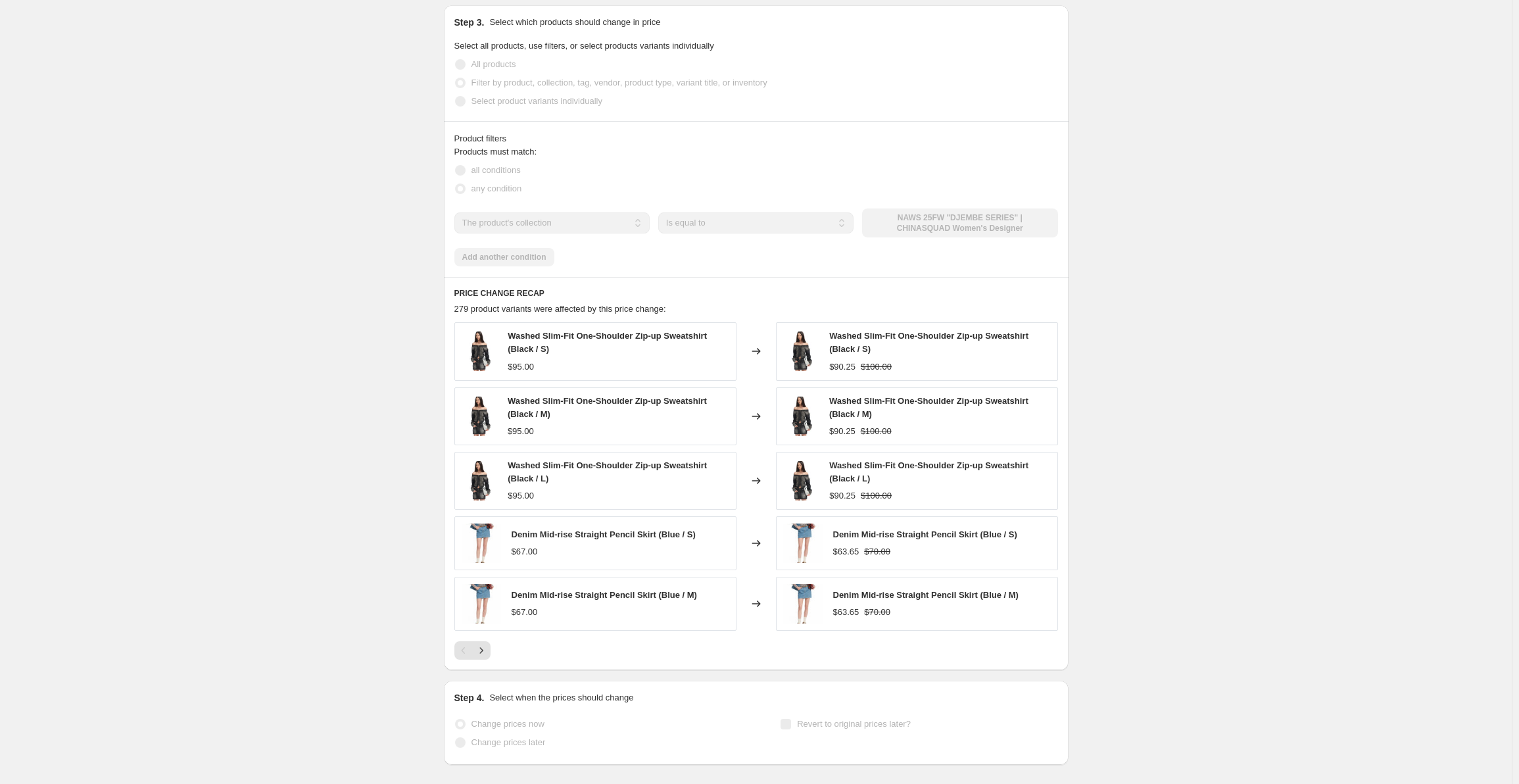
scroll to position [0, 0]
